Goal: Check status: Check status

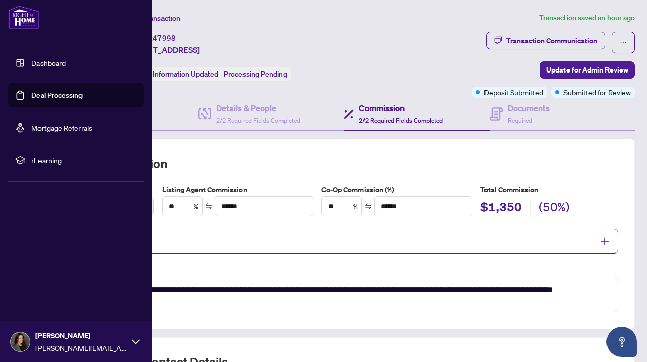
click at [58, 96] on link "Deal Processing" at bounding box center [56, 95] width 51 height 9
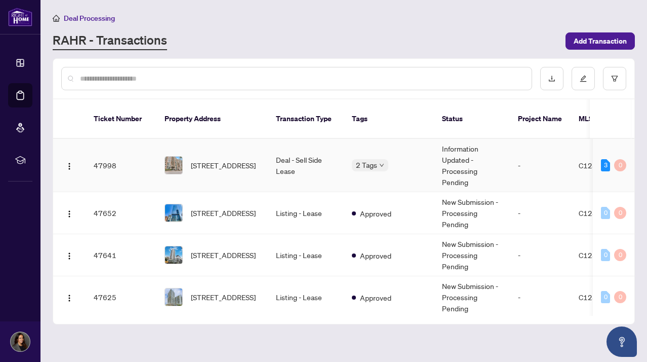
click at [271, 156] on td "Deal - Sell Side Lease" at bounding box center [306, 165] width 76 height 53
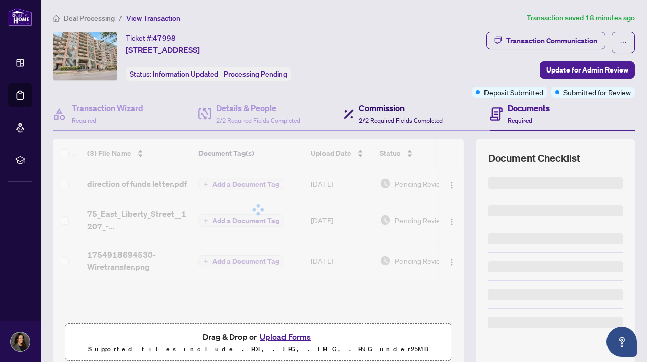
click at [402, 108] on h4 "Commission" at bounding box center [401, 108] width 84 height 12
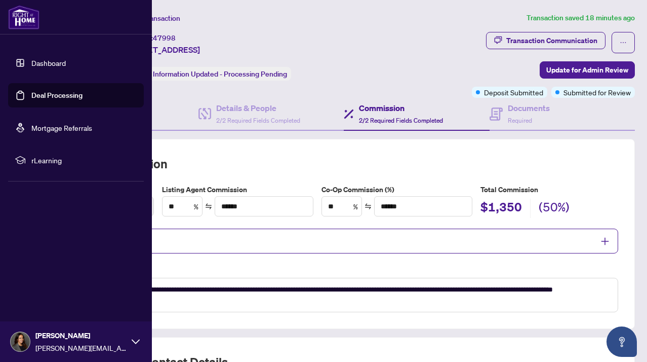
click at [75, 91] on link "Deal Processing" at bounding box center [56, 95] width 51 height 9
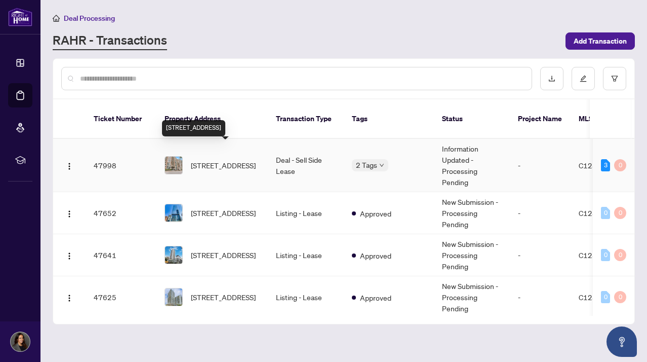
click at [251, 160] on span "[STREET_ADDRESS]" at bounding box center [223, 165] width 65 height 11
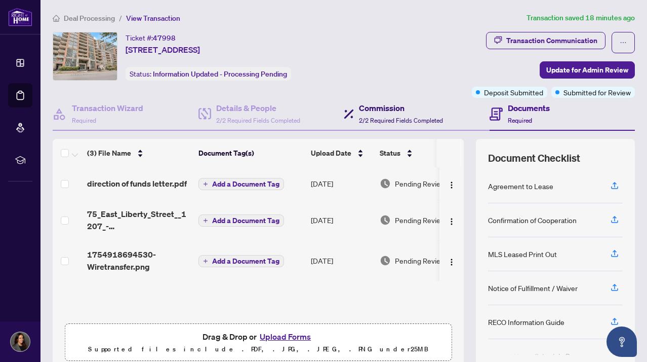
click at [392, 110] on h4 "Commission" at bounding box center [401, 108] width 84 height 12
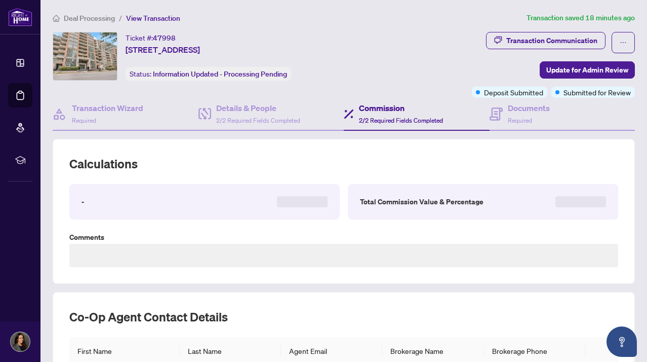
type textarea "**********"
